Goal: Task Accomplishment & Management: Use online tool/utility

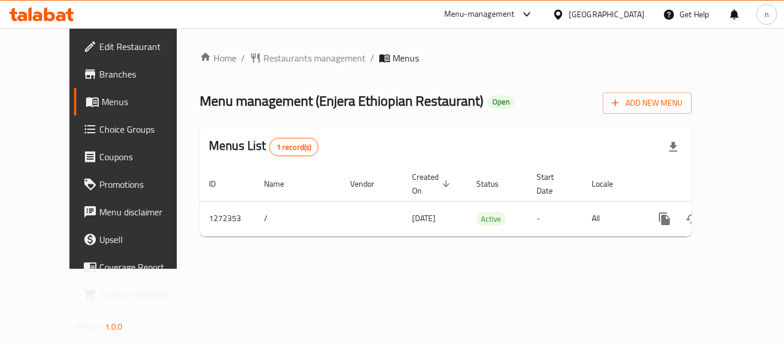
click at [525, 13] on icon at bounding box center [526, 14] width 7 height 5
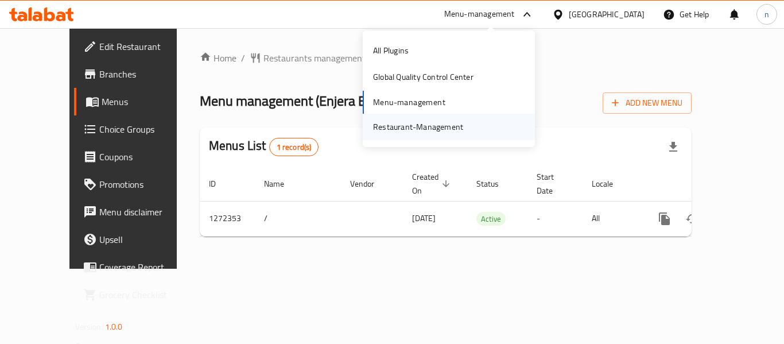
click at [430, 122] on div "Restaurant-Management" at bounding box center [418, 126] width 90 height 13
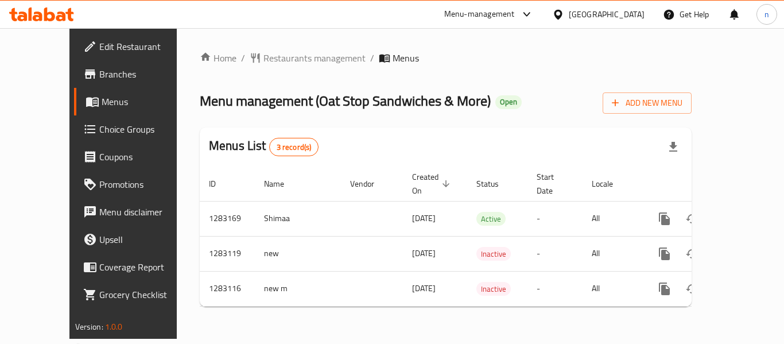
click at [527, 14] on icon at bounding box center [527, 14] width 14 height 14
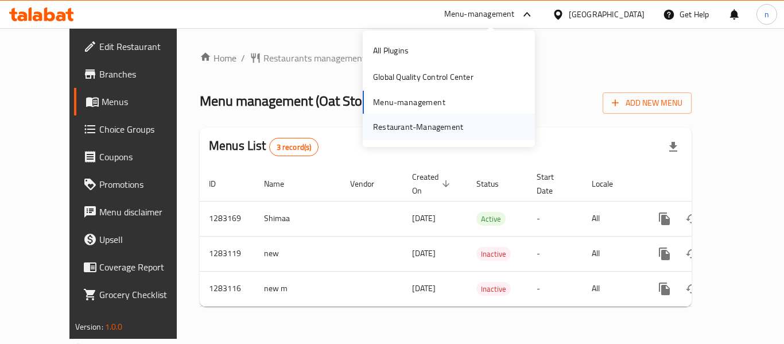
click at [390, 126] on div "Restaurant-Management" at bounding box center [418, 126] width 90 height 13
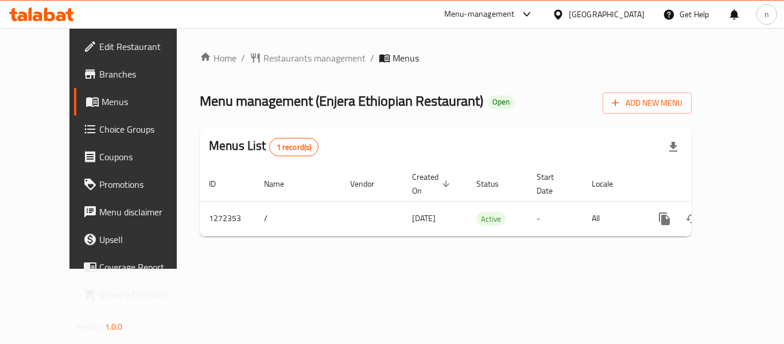
click at [532, 14] on icon at bounding box center [527, 14] width 14 height 14
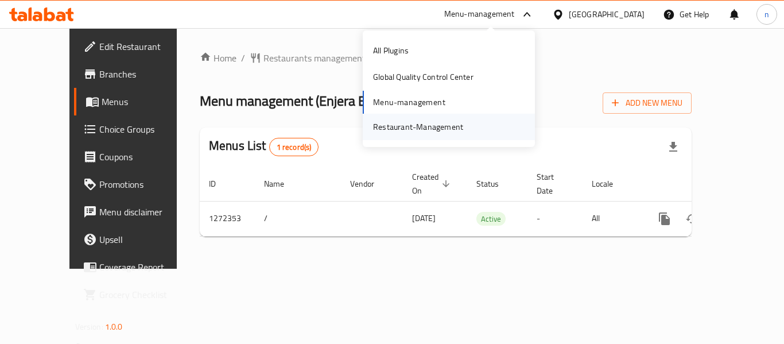
click at [451, 123] on div "Restaurant-Management" at bounding box center [418, 126] width 90 height 13
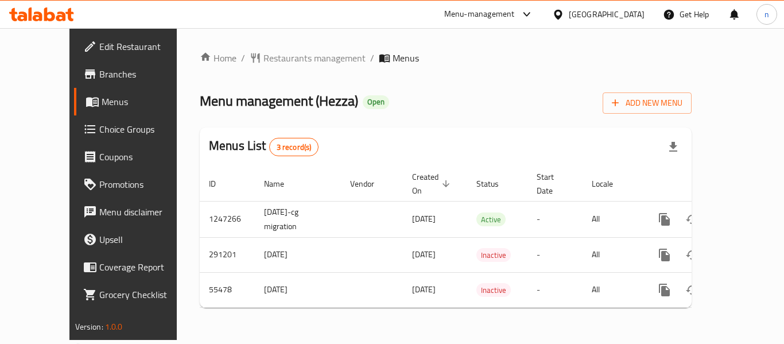
click at [534, 15] on icon at bounding box center [527, 14] width 14 height 14
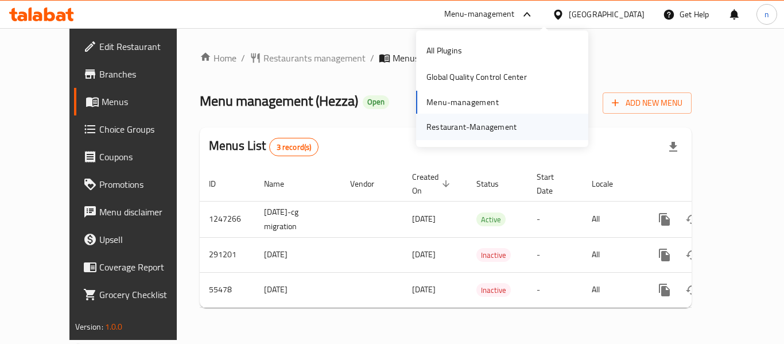
click at [480, 134] on div "Restaurant-Management" at bounding box center [471, 127] width 108 height 26
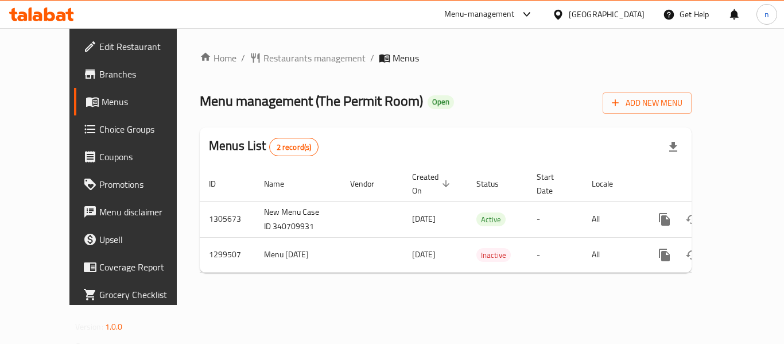
click at [528, 16] on icon at bounding box center [527, 14] width 14 height 14
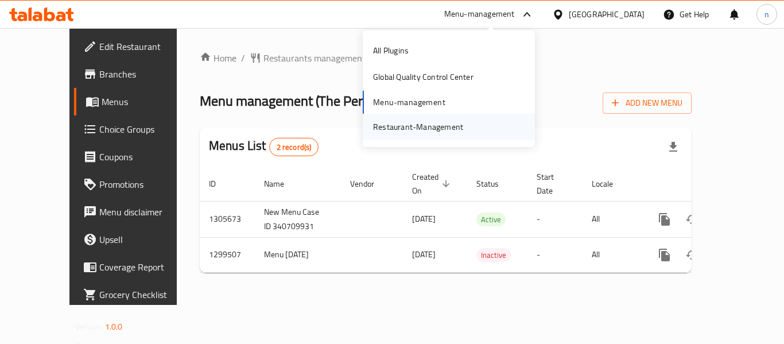
click at [425, 126] on div "Restaurant-Management" at bounding box center [418, 126] width 90 height 13
